Goal: Transaction & Acquisition: Purchase product/service

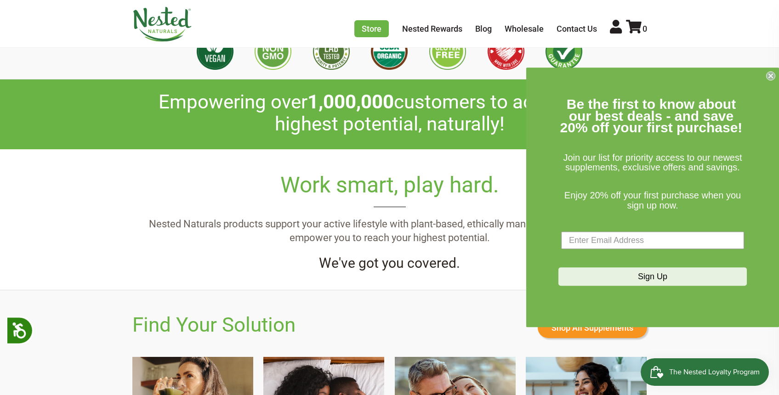
scroll to position [0, 161]
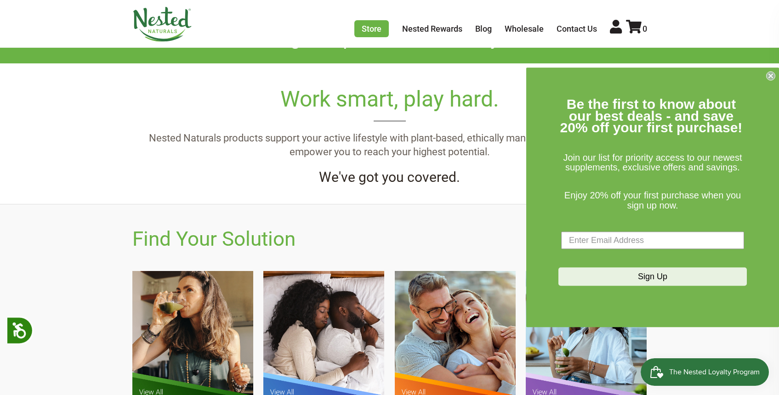
click at [198, 322] on img at bounding box center [192, 351] width 121 height 160
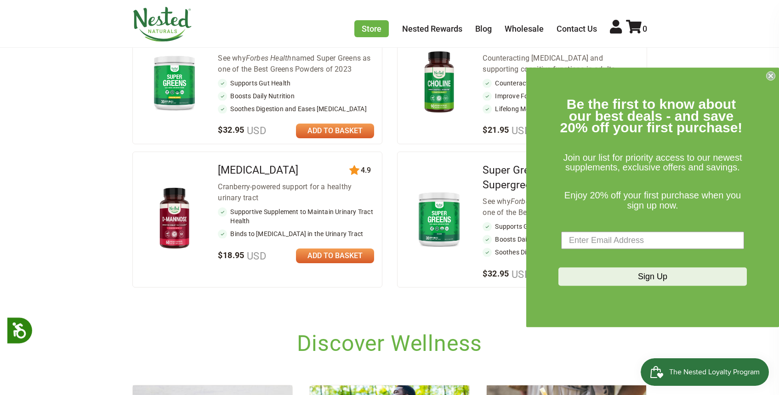
click at [446, 233] on img at bounding box center [439, 219] width 54 height 62
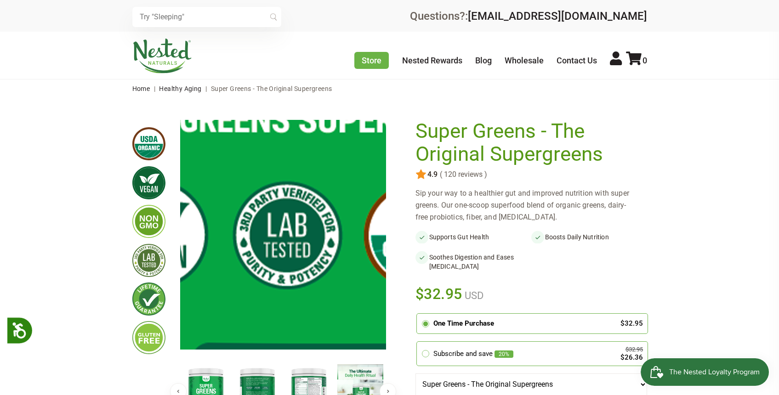
scroll to position [80, 0]
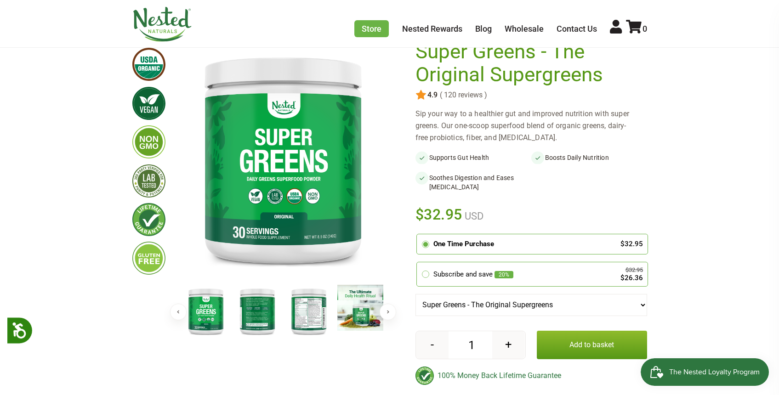
click at [304, 303] on img at bounding box center [309, 311] width 46 height 53
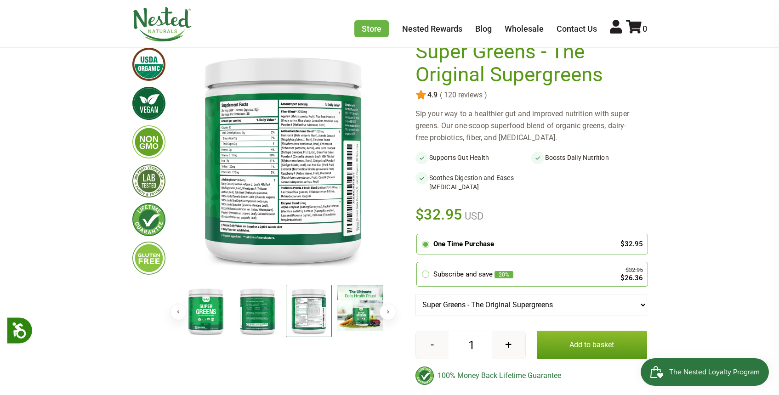
click at [304, 305] on img at bounding box center [309, 311] width 46 height 53
click at [301, 318] on img at bounding box center [309, 311] width 46 height 53
click at [252, 206] on img at bounding box center [283, 158] width 206 height 237
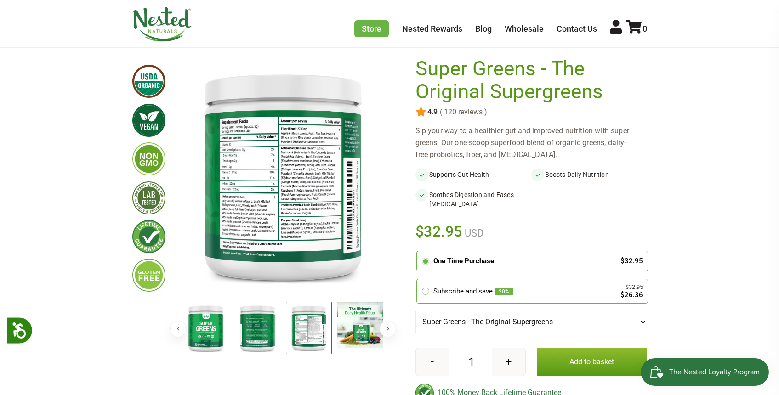
scroll to position [29, 0]
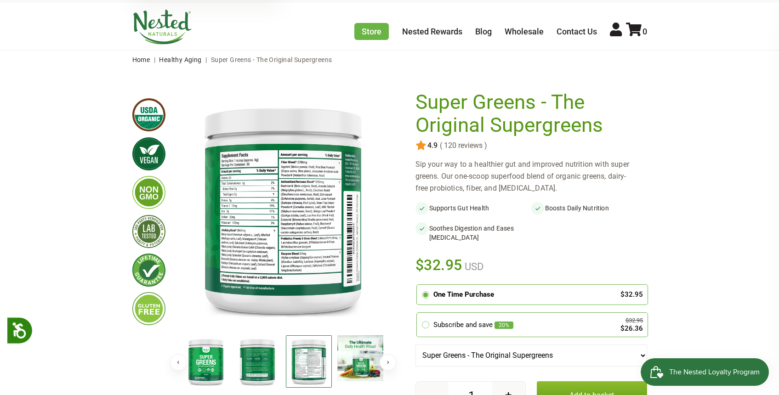
click at [268, 251] on img at bounding box center [283, 209] width 206 height 237
